Goal: Go to known website: Access a specific website the user already knows

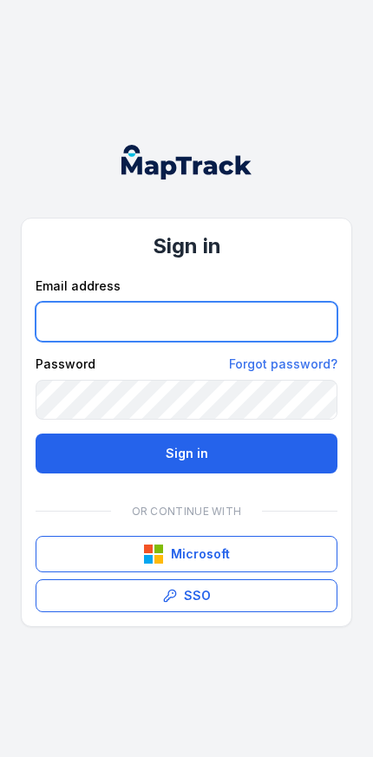
click at [246, 324] on input "email" at bounding box center [187, 322] width 302 height 40
type input "**********"
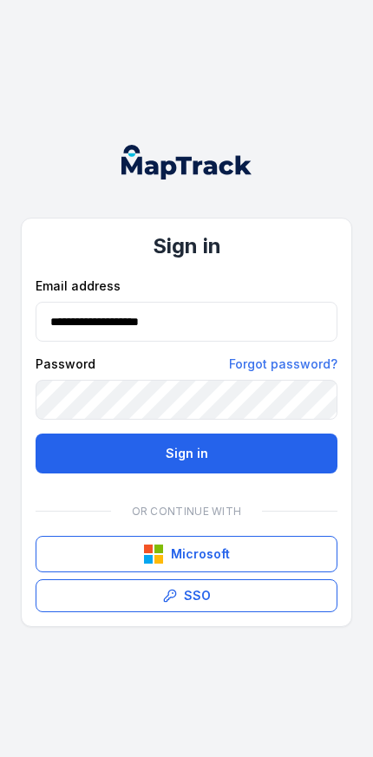
click at [186, 453] on button "Sign in" at bounding box center [187, 454] width 302 height 40
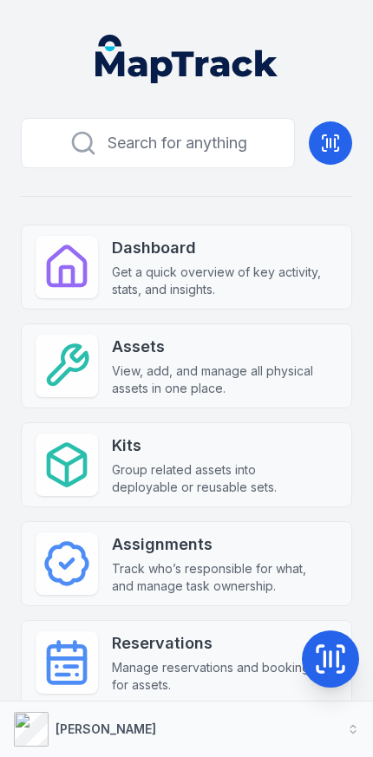
click at [74, 742] on div "[PERSON_NAME]" at bounding box center [85, 729] width 142 height 35
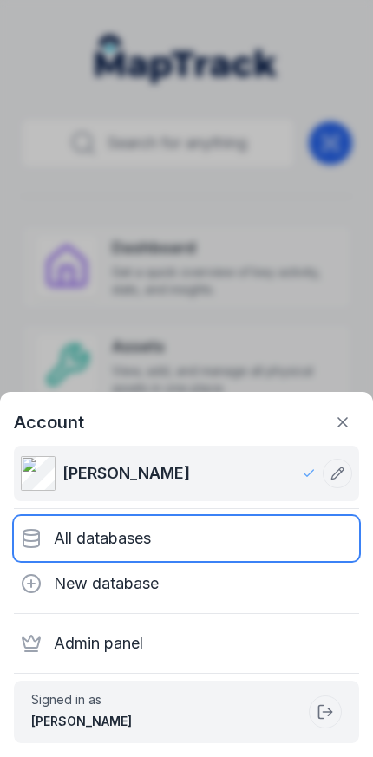
click at [210, 537] on div "All databases" at bounding box center [186, 538] width 345 height 45
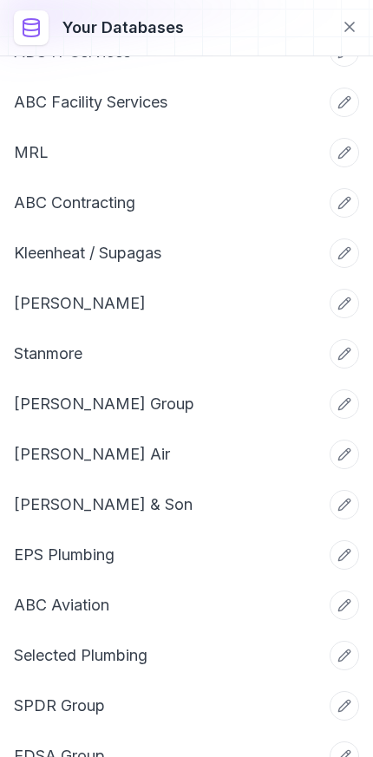
scroll to position [70, 0]
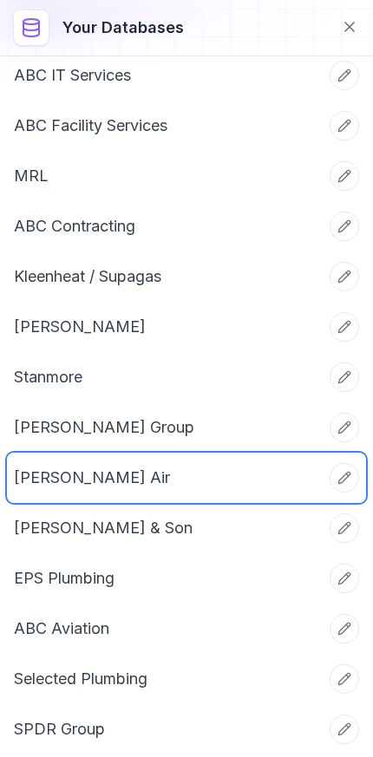
click at [187, 473] on link "[PERSON_NAME] Air" at bounding box center [165, 478] width 303 height 24
